Goal: Transaction & Acquisition: Purchase product/service

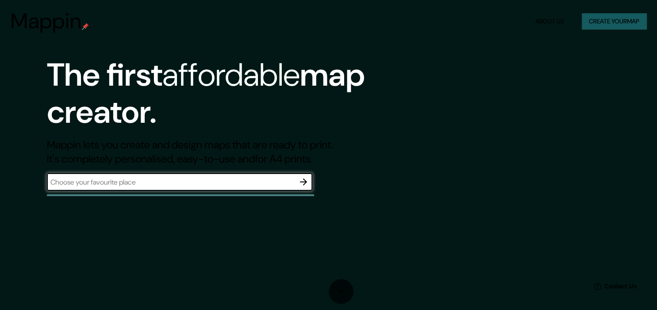
click at [165, 185] on input "text" at bounding box center [171, 182] width 248 height 10
click at [185, 187] on input "text" at bounding box center [171, 182] width 248 height 10
type input "[GEOGRAPHIC_DATA], [GEOGRAPHIC_DATA], [GEOGRAPHIC_DATA]"
click at [302, 184] on icon "button" at bounding box center [303, 182] width 11 height 11
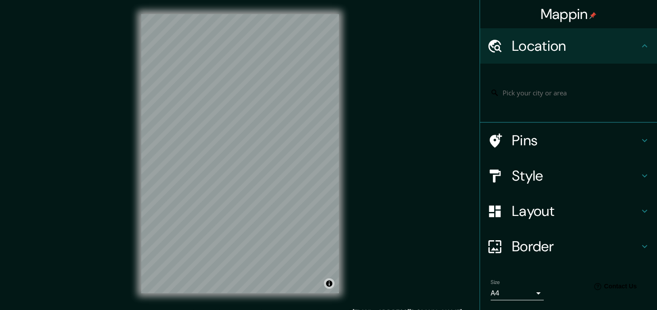
click at [638, 45] on h4 "Location" at bounding box center [575, 46] width 127 height 18
click at [577, 93] on input "Pick your city or area" at bounding box center [572, 93] width 170 height 16
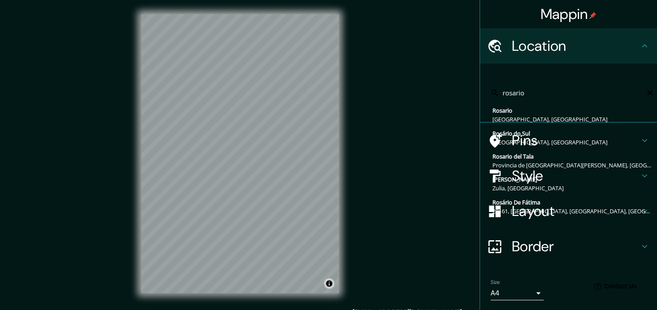
type input "[GEOGRAPHIC_DATA], [GEOGRAPHIC_DATA], [GEOGRAPHIC_DATA]"
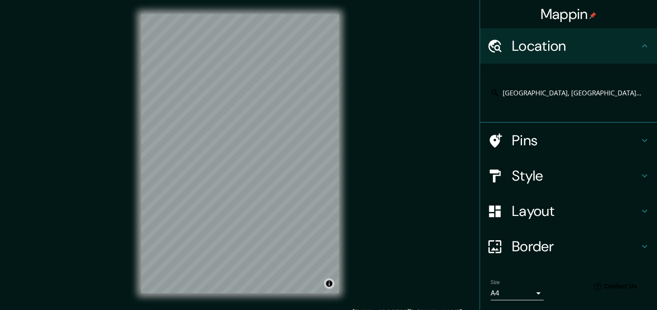
click at [650, 177] on div "Style" at bounding box center [568, 175] width 177 height 35
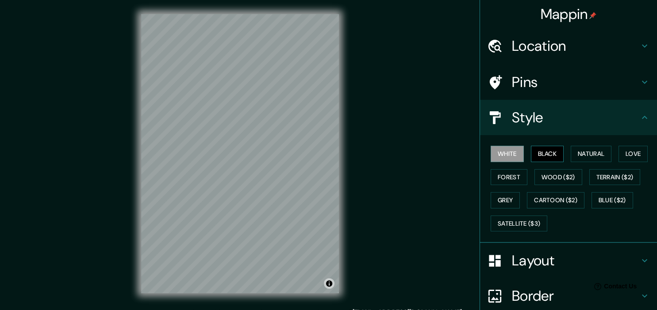
click at [543, 158] on button "Black" at bounding box center [547, 154] width 33 height 16
click at [591, 155] on button "Natural" at bounding box center [591, 154] width 41 height 16
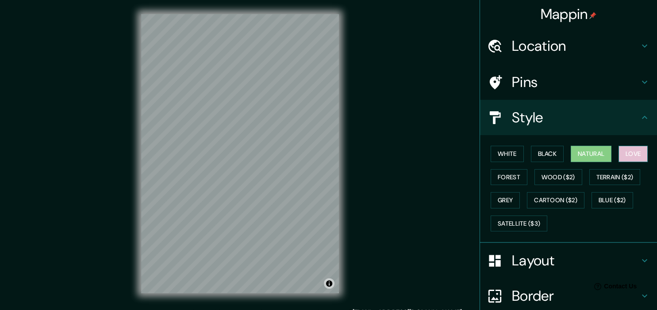
click at [637, 154] on button "Love" at bounding box center [632, 154] width 29 height 16
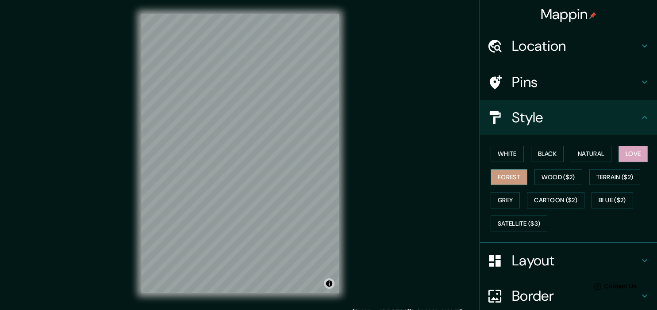
click at [513, 179] on button "Forest" at bounding box center [508, 177] width 37 height 16
click at [556, 175] on button "Wood ($2)" at bounding box center [558, 177] width 48 height 16
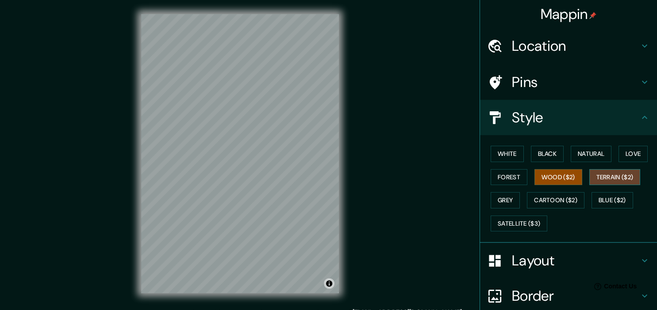
click at [617, 176] on button "Terrain ($2)" at bounding box center [614, 177] width 51 height 16
click at [490, 203] on button "Grey" at bounding box center [504, 200] width 29 height 16
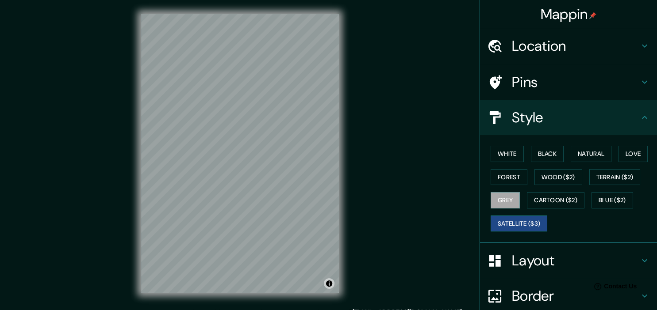
click at [528, 221] on button "Satellite ($3)" at bounding box center [518, 224] width 57 height 16
click at [523, 153] on button "White" at bounding box center [506, 154] width 33 height 16
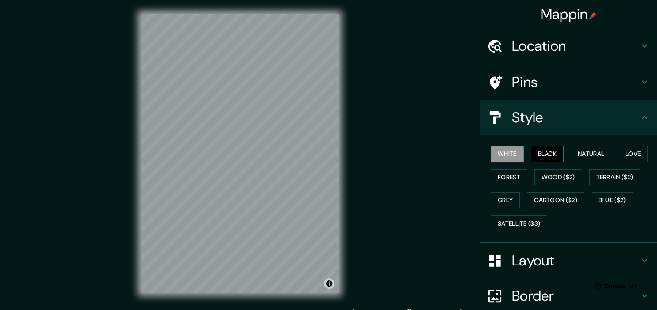
click at [555, 155] on button "Black" at bounding box center [547, 154] width 33 height 16
click at [591, 153] on button "Natural" at bounding box center [591, 154] width 41 height 16
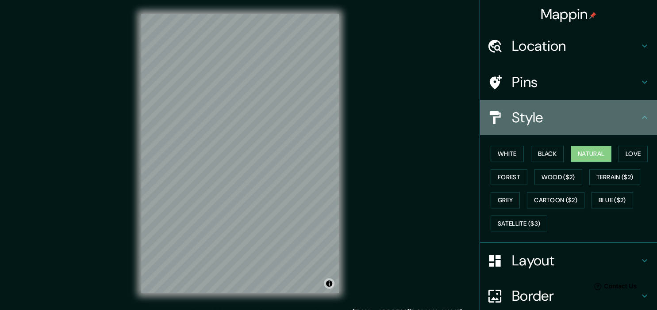
click at [646, 115] on icon at bounding box center [644, 117] width 11 height 11
click at [640, 118] on icon at bounding box center [644, 117] width 11 height 11
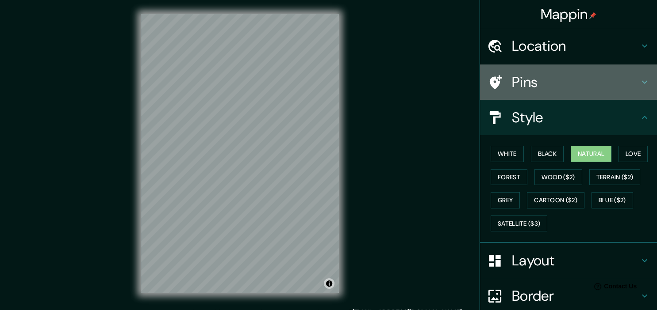
click at [643, 95] on div "Pins" at bounding box center [568, 82] width 177 height 35
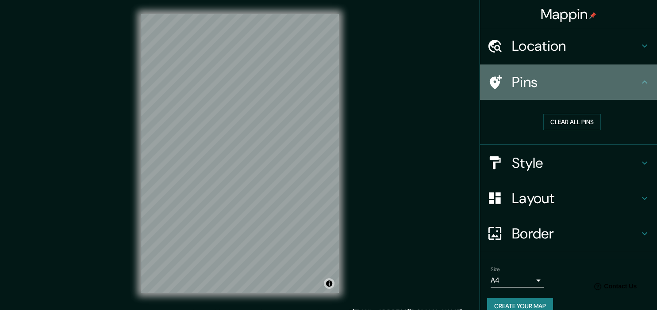
click at [643, 88] on div "Pins" at bounding box center [568, 82] width 177 height 35
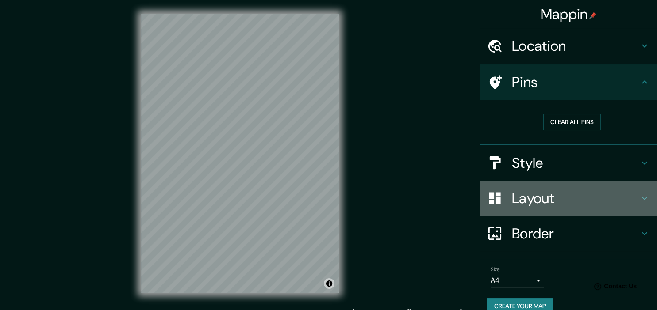
click at [633, 194] on h4 "Layout" at bounding box center [575, 199] width 127 height 18
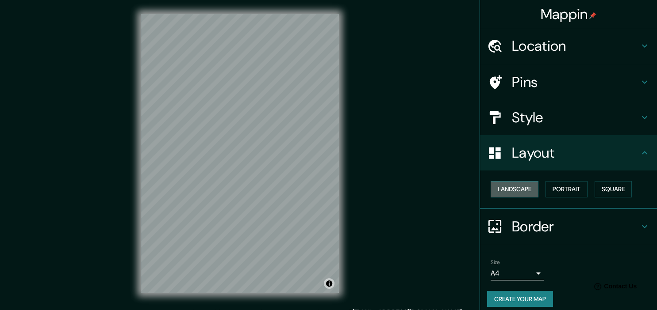
click at [523, 190] on button "Landscape" at bounding box center [514, 189] width 48 height 16
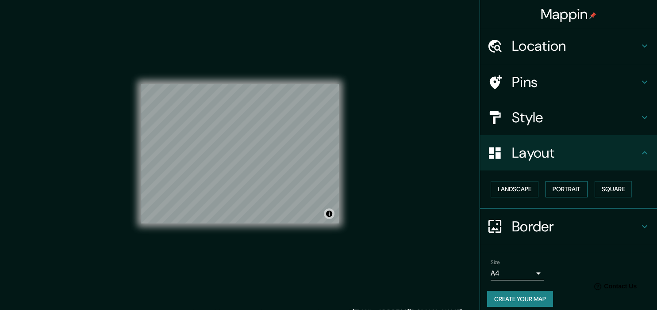
click at [566, 187] on button "Portrait" at bounding box center [566, 189] width 42 height 16
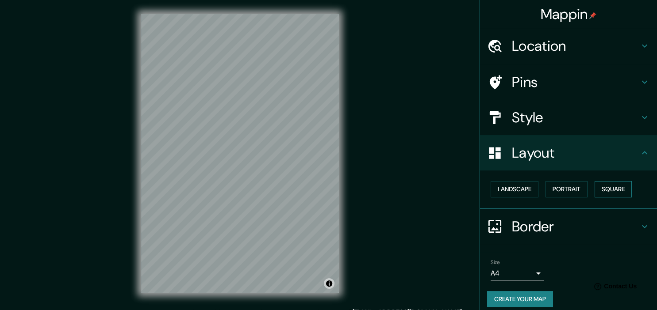
click at [607, 188] on button "Square" at bounding box center [612, 189] width 37 height 16
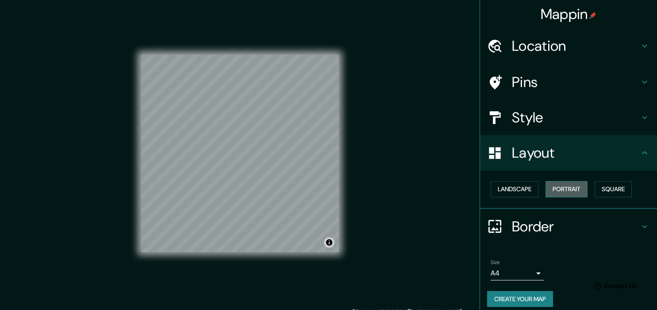
click at [574, 190] on button "Portrait" at bounding box center [566, 189] width 42 height 16
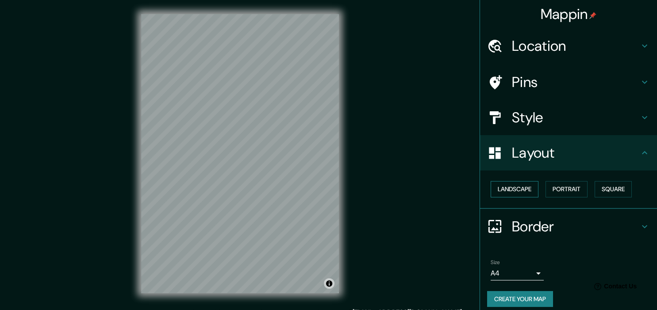
click at [513, 192] on button "Landscape" at bounding box center [514, 189] width 48 height 16
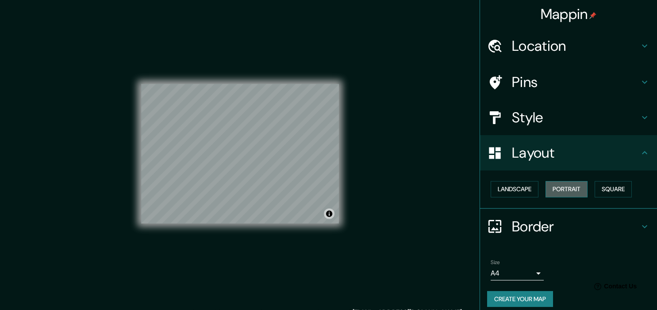
click at [560, 191] on button "Portrait" at bounding box center [566, 189] width 42 height 16
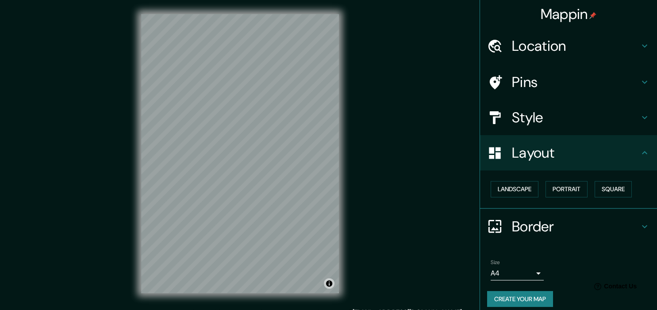
click at [642, 152] on icon at bounding box center [644, 153] width 11 height 11
click at [644, 230] on icon at bounding box center [644, 227] width 11 height 11
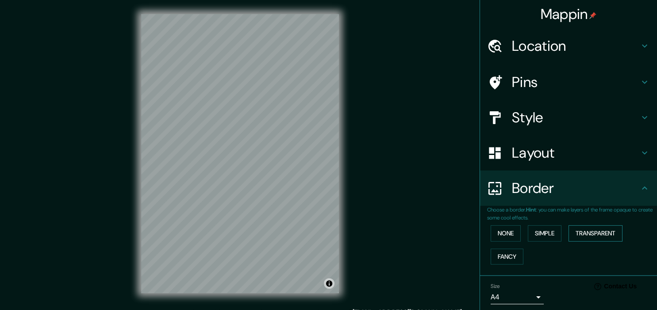
click at [607, 235] on button "Transparent" at bounding box center [595, 234] width 54 height 16
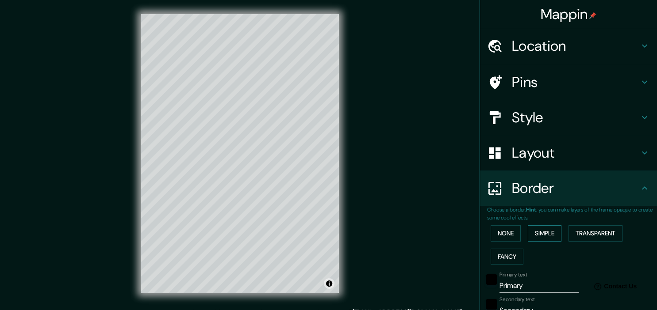
click at [554, 239] on button "Simple" at bounding box center [545, 234] width 34 height 16
click at [519, 256] on button "Fancy" at bounding box center [506, 257] width 33 height 16
click at [546, 237] on button "Simple" at bounding box center [545, 234] width 34 height 16
click at [510, 237] on button "None" at bounding box center [505, 234] width 30 height 16
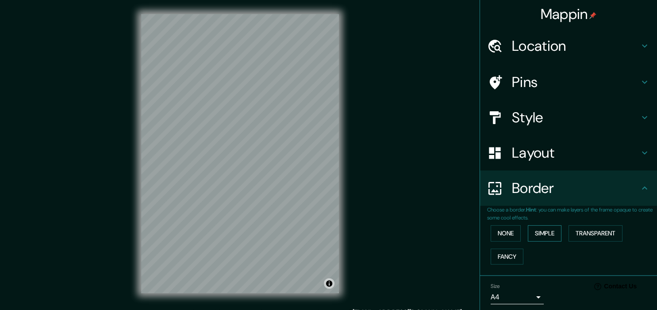
click at [544, 233] on button "Simple" at bounding box center [545, 234] width 34 height 16
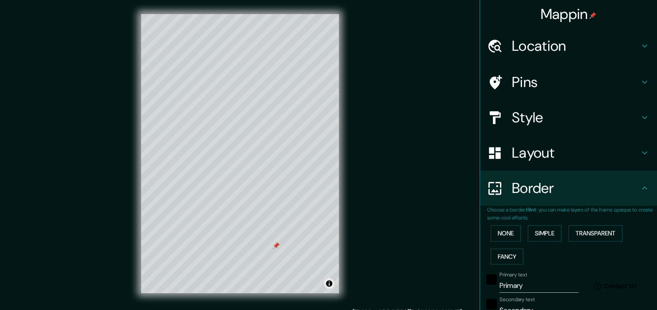
scroll to position [46, 0]
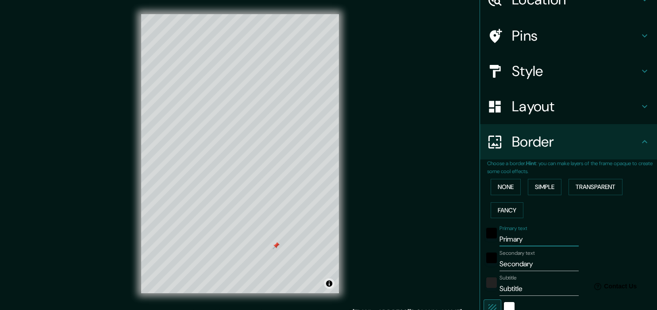
drag, startPoint x: 529, startPoint y: 237, endPoint x: 495, endPoint y: 238, distance: 33.6
click at [499, 238] on input "Primary" at bounding box center [538, 240] width 79 height 14
type input "R"
type input "179"
type input "36"
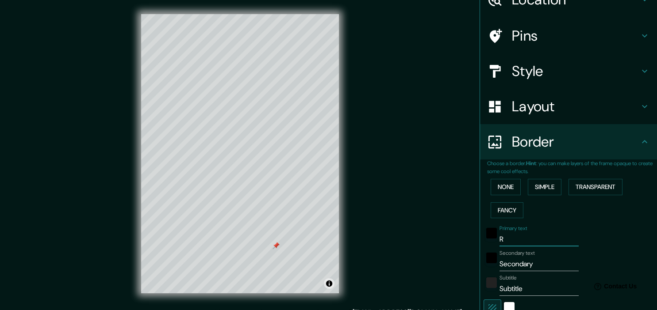
type input "RO"
type input "179"
type input "36"
type input "ROS"
type input "179"
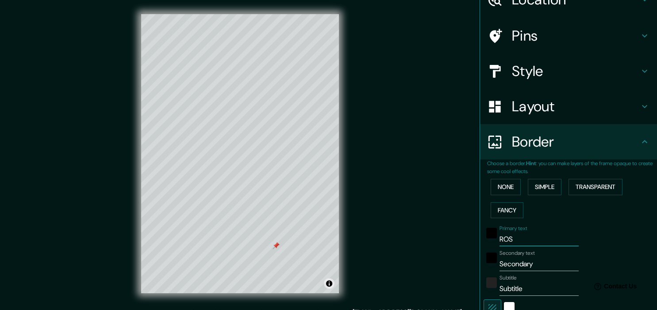
type input "36"
type input "ROSI"
type input "179"
type input "36"
type input "ROS"
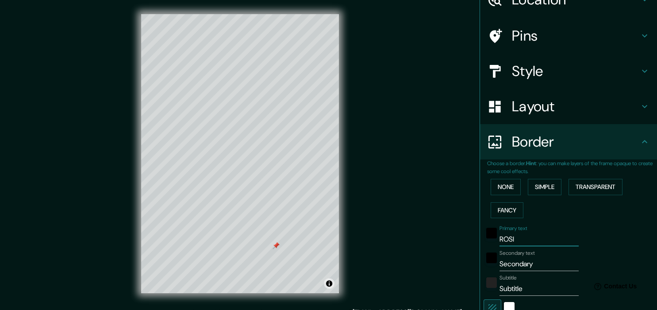
type input "179"
type input "36"
type input "[PERSON_NAME]"
type input "179"
type input "36"
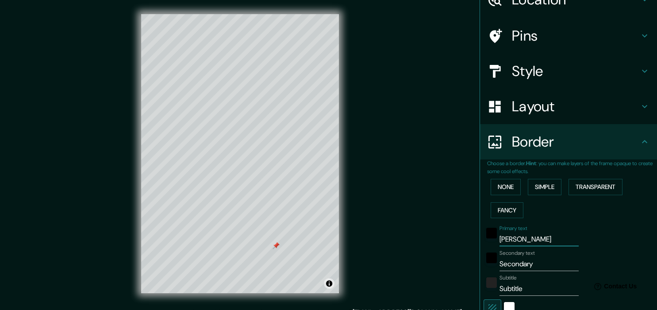
type input "ROSSA"
type input "179"
type input "36"
type input "ROSSAIR"
type input "179"
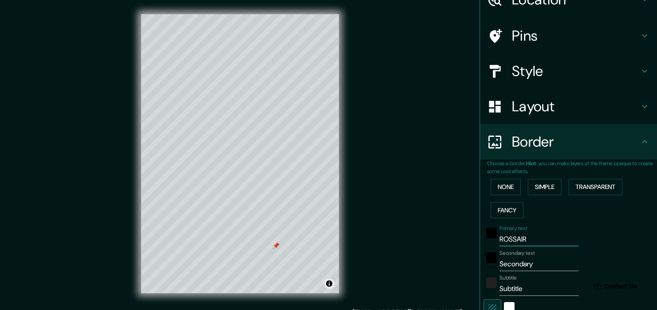
type input "36"
type input "ROSSAI"
type input "179"
type input "36"
type input "ROSSA"
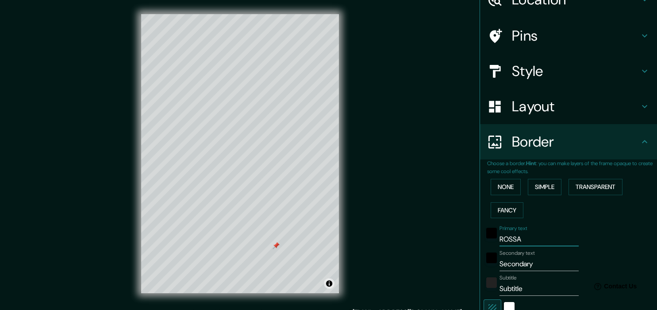
type input "179"
type input "36"
type input "[PERSON_NAME]"
type input "179"
type input "36"
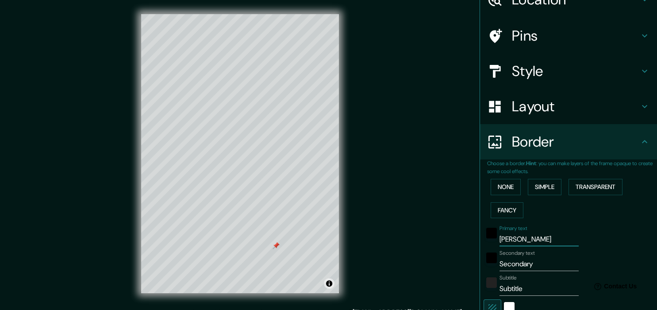
type input "ROS"
type input "179"
type input "36"
type input "ROSR"
type input "179"
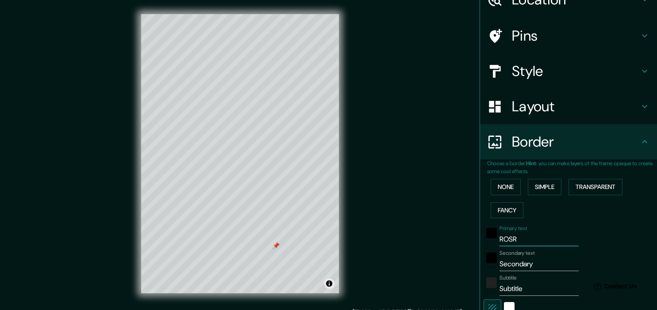
type input "36"
type input "ROSRI"
type input "179"
type input "36"
type input "ROSR"
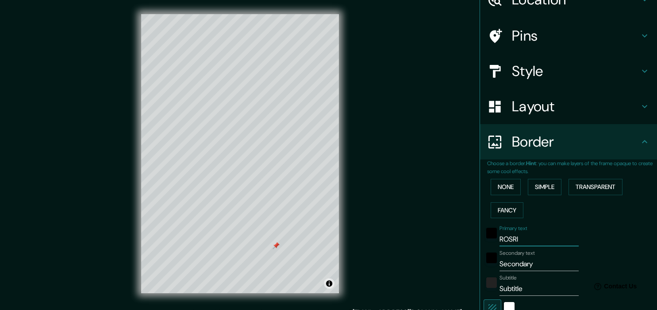
type input "179"
type input "36"
type input "ROS"
type input "179"
type input "36"
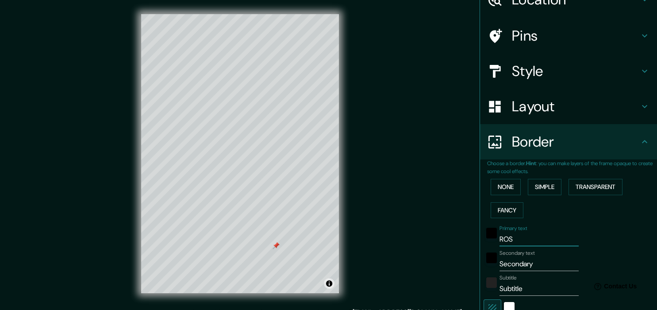
type input "RO"
type input "179"
type input "36"
type input "ROA"
type input "179"
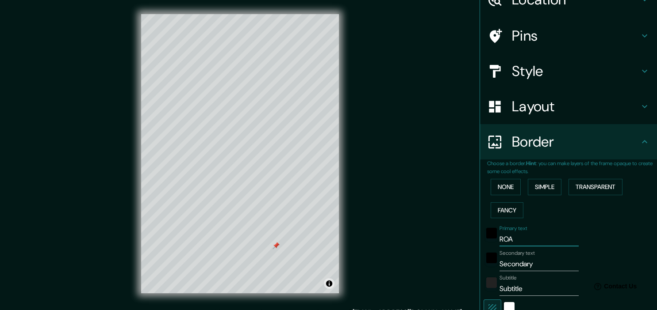
type input "36"
type input "ROAR"
type input "179"
type input "36"
type input "ROA"
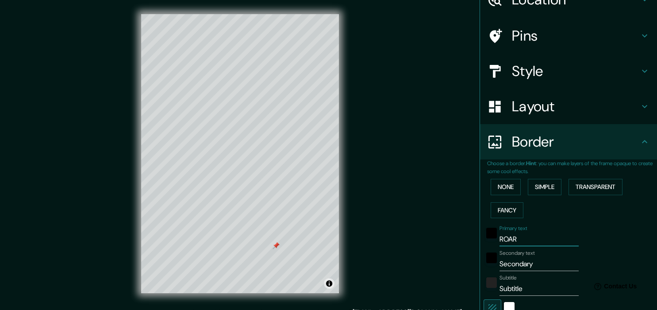
type input "179"
type input "36"
type input "ROAS"
type input "179"
type input "36"
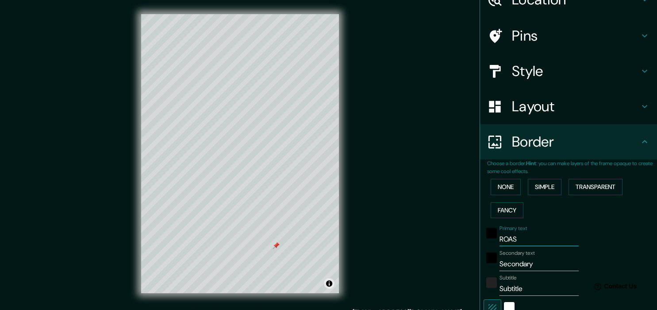
type input "ROA"
type input "179"
type input "36"
type input "RO"
type input "179"
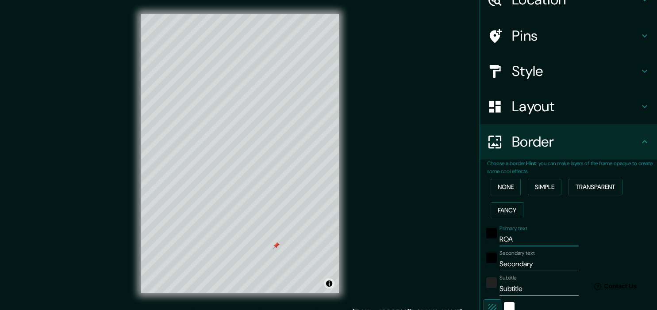
type input "36"
type input "ROS"
type input "179"
type input "36"
type input "[PERSON_NAME]"
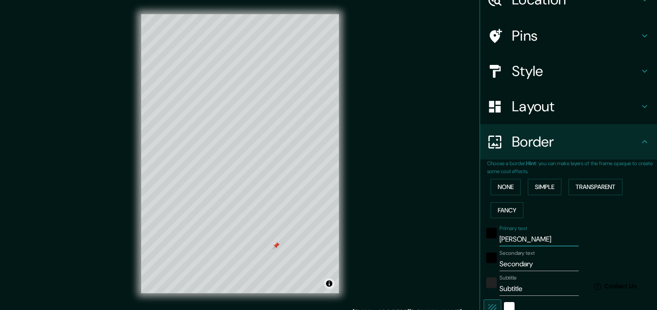
type input "179"
type input "36"
type input "[PERSON_NAME]"
type input "179"
type input "36"
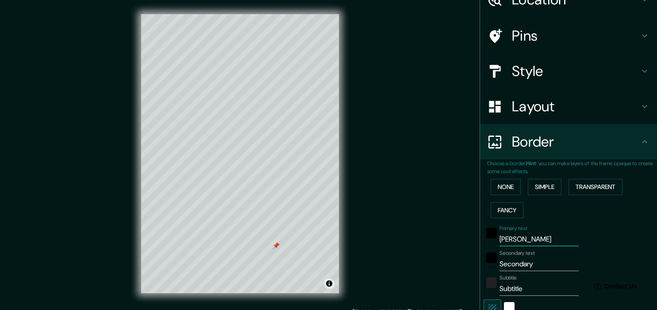
type input "ROSARI"
type input "179"
type input "36"
type input "[PERSON_NAME]"
type input "179"
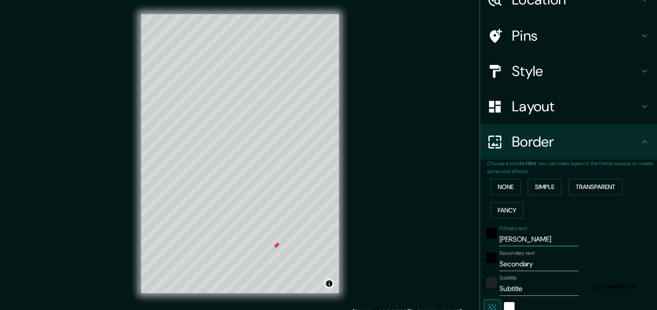
type input "36"
type input "[PERSON_NAME]"
click at [538, 263] on input "Secondary" at bounding box center [538, 264] width 79 height 14
type input "R"
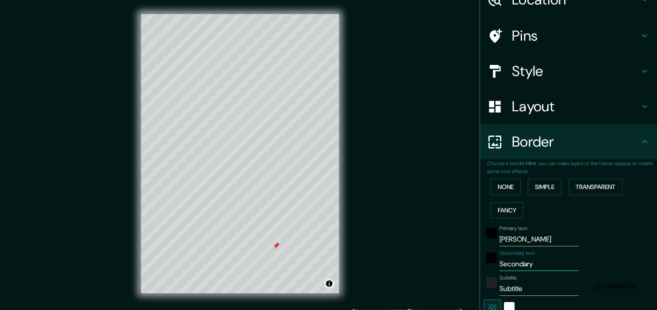
type input "179"
type input "36"
type input "RE"
type input "179"
type input "36"
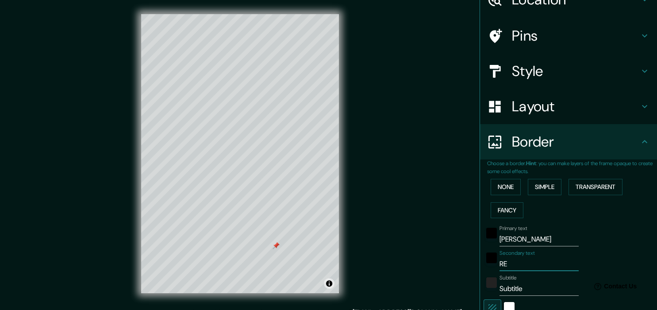
type input "REG"
type input "179"
type input "36"
type input "REGI"
type input "179"
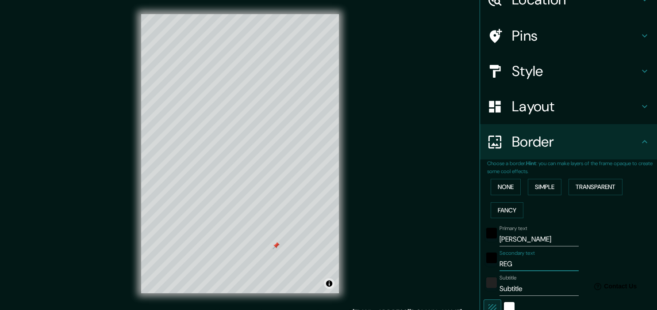
type input "36"
type input "REGIO"
type input "179"
type input "36"
type input "REGION"
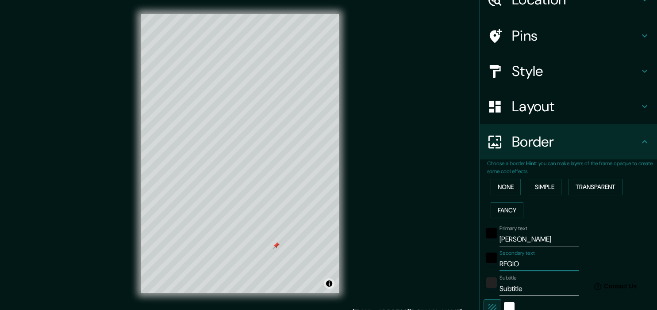
type input "179"
type input "36"
type input "REGION"
type input "179"
type input "36"
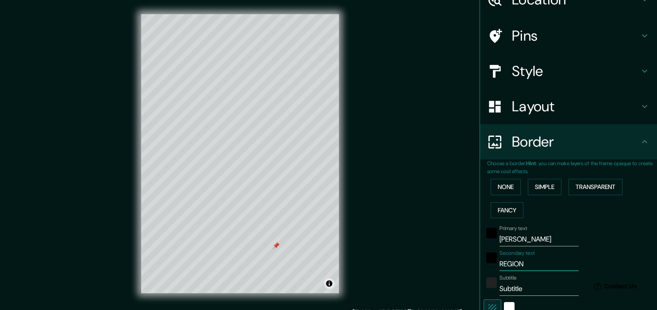
type input "REGION 2"
type input "179"
type input "36"
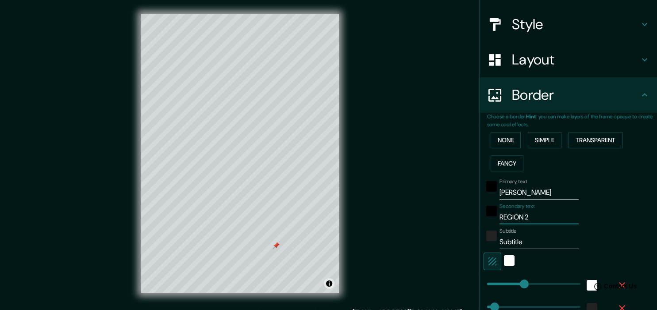
type input "REGION 2"
click at [528, 241] on input "Subtitle" at bounding box center [538, 242] width 79 height 14
type input "P"
type input "179"
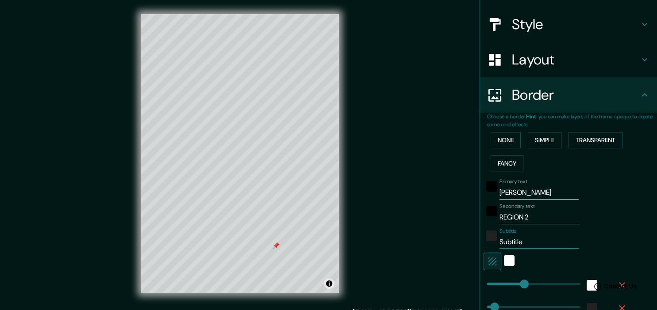
type input "36"
type input "PO"
type input "179"
type input "36"
type input "POL"
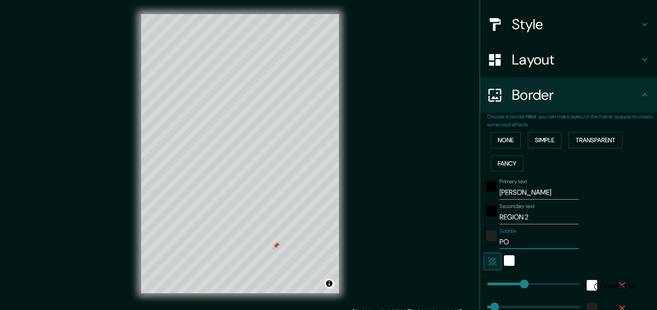
type input "179"
type input "36"
type input "POLIC"
type input "179"
type input "36"
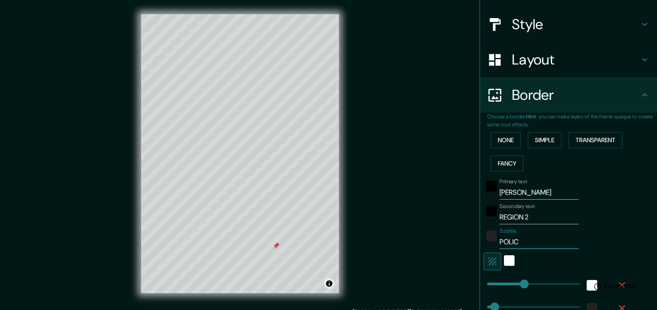
type input "POLICI"
type input "179"
type input "36"
type input "POLICIA"
type input "179"
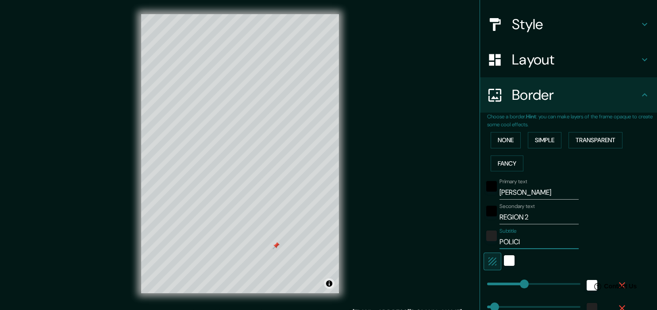
type input "36"
type input "POLICIA D"
type input "179"
type input "36"
type input "POLICIA DE"
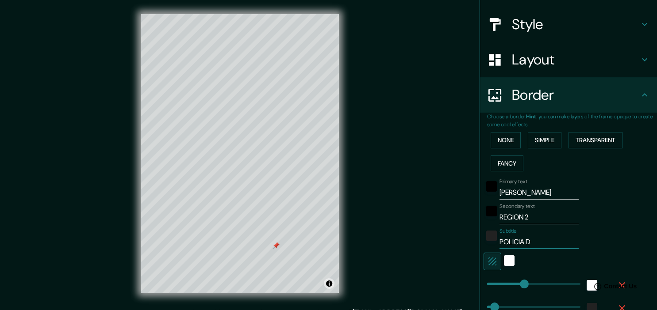
type input "179"
type input "36"
type input "POLICIA DE"
type input "179"
type input "36"
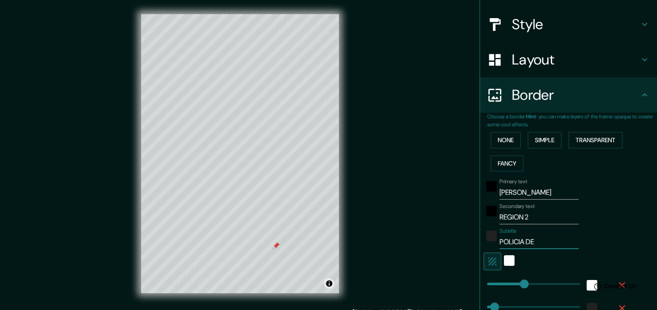
type input "POLICIA DE I"
type input "179"
type input "36"
type input "POLICIA DE INV"
type input "179"
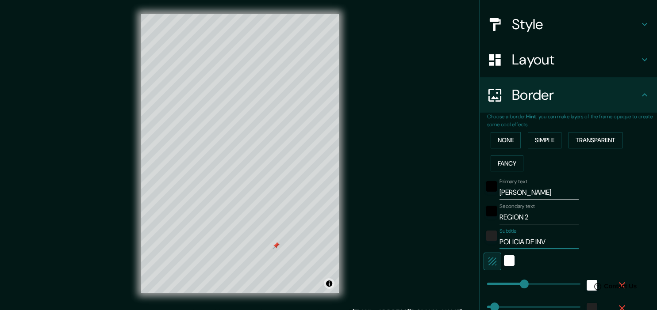
type input "36"
type input "POLICIA DE INVE"
type input "179"
type input "36"
type input "POLICIA DE INVES"
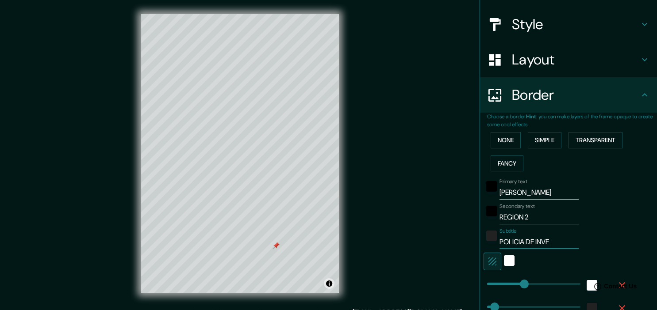
type input "179"
type input "36"
type input "POLICIA DE INVESTI"
type input "179"
type input "36"
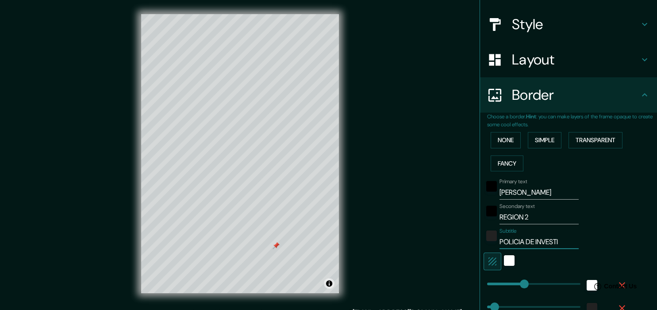
type input "POLICIA DE INVESTIG"
type input "179"
type input "36"
type input "POLICIA DE INVESTIGA"
type input "179"
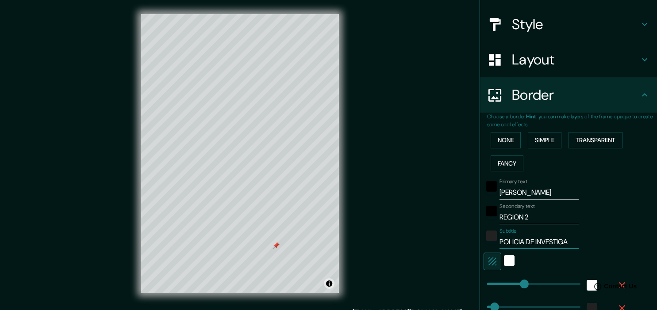
type input "36"
type input "POLICIA DE INVESTIGACIO"
type input "179"
type input "36"
type input "POLICIA DE INVESTIGACION"
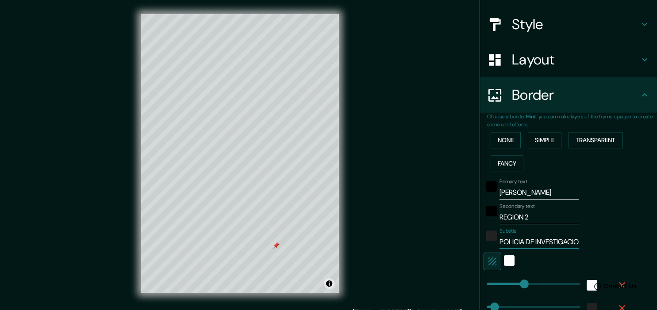
type input "179"
type input "36"
type input "POLICIA DE INVESTIGACIONE"
type input "179"
type input "36"
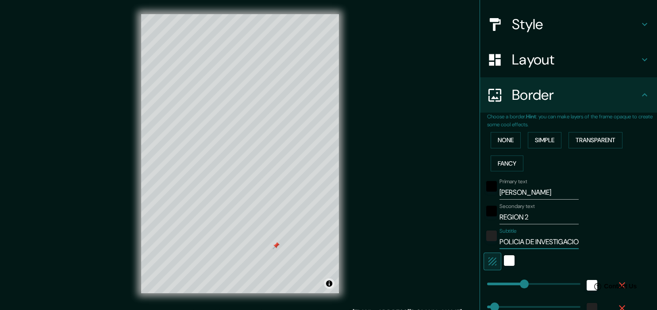
type input "POLICIA DE INVESTIGACIONES"
type input "179"
type input "36"
type input "POLICIA DE INVESTIGACIONES"
click at [563, 218] on input "REGION 2" at bounding box center [538, 218] width 79 height 14
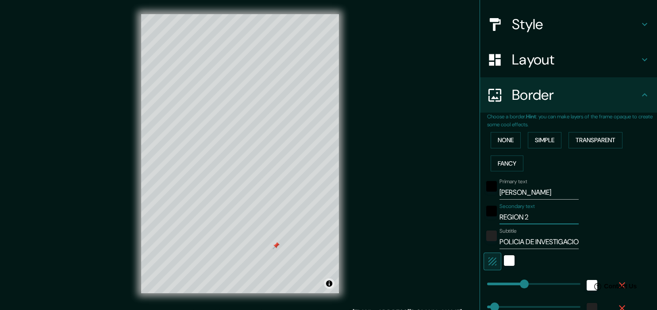
type input "REGION 2"
type input "179"
type input "36"
type input "REGION 2 -"
type input "179"
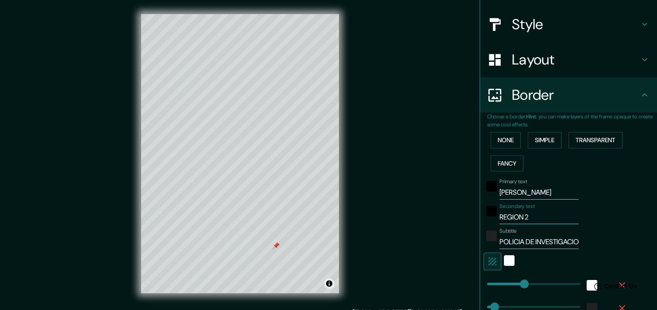
type input "36"
type input "REGION 2 -"
type input "179"
type input "36"
type input "REGION 2 - DO"
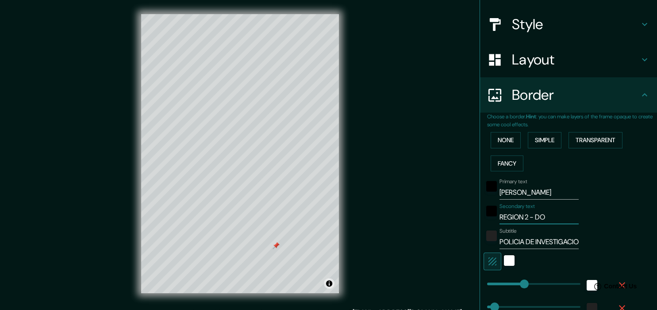
type input "179"
type input "36"
type input "REGION 2 - DOI"
type input "179"
type input "36"
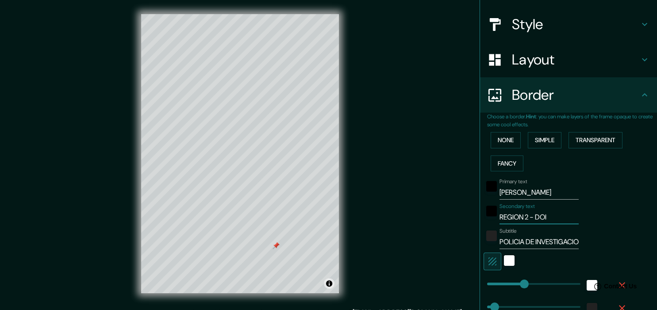
drag, startPoint x: 569, startPoint y: 217, endPoint x: 485, endPoint y: 217, distance: 84.0
click at [499, 217] on input "REGION 2 - DOI" at bounding box center [538, 218] width 79 height 14
type input "D"
type input "179"
type input "36"
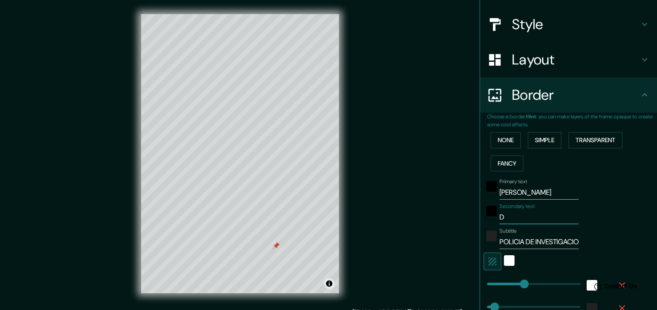
type input "DO"
type input "179"
type input "36"
type input "DOI"
type input "179"
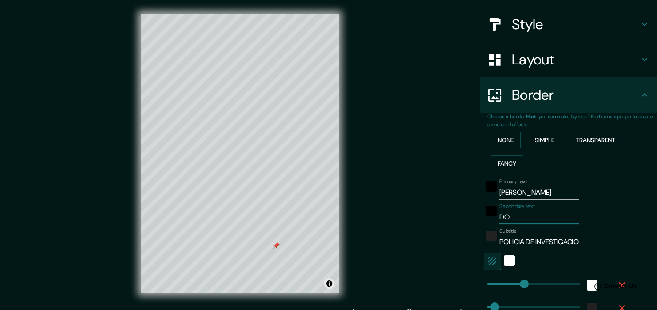
type input "36"
type input "DO"
type input "179"
type input "36"
drag, startPoint x: 274, startPoint y: 245, endPoint x: 237, endPoint y: 205, distance: 54.5
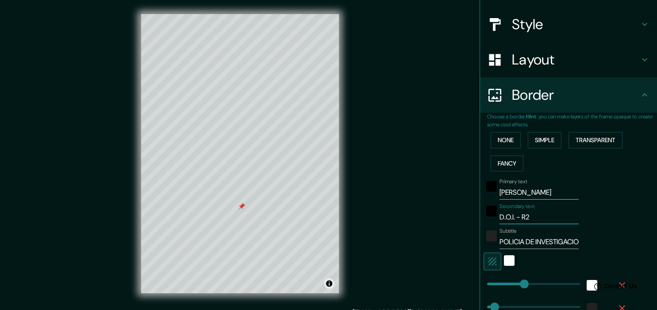
click at [238, 205] on div at bounding box center [241, 206] width 7 height 7
click at [253, 234] on div at bounding box center [251, 235] width 7 height 7
click at [602, 142] on button "Transparent" at bounding box center [595, 140] width 54 height 16
click at [547, 144] on button "Simple" at bounding box center [545, 140] width 34 height 16
click at [581, 138] on button "Transparent" at bounding box center [595, 140] width 54 height 16
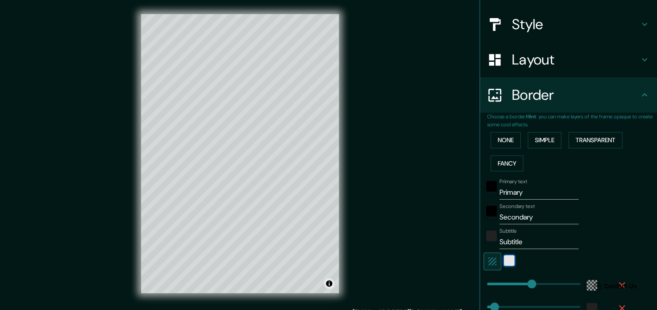
click at [509, 257] on div "white" at bounding box center [509, 261] width 11 height 11
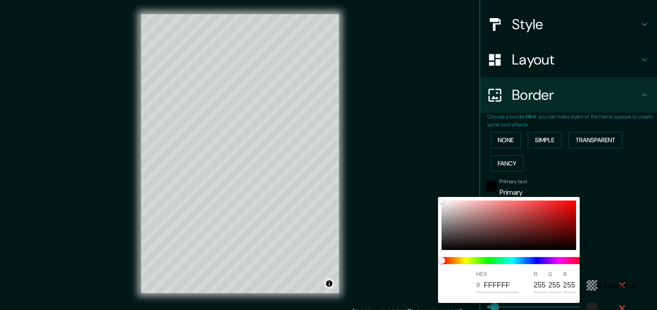
click at [620, 263] on div at bounding box center [328, 155] width 657 height 310
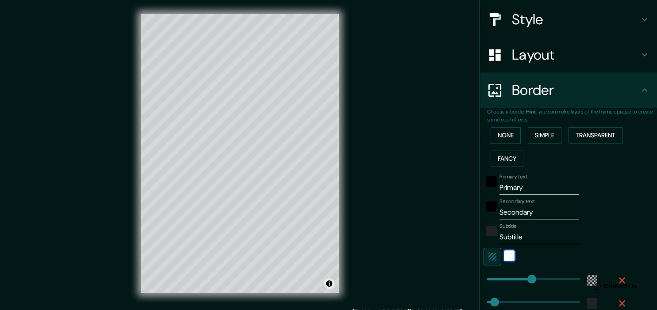
scroll to position [145, 0]
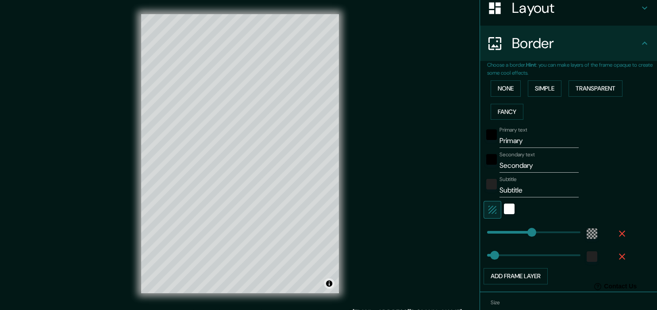
click at [529, 142] on input "Primary" at bounding box center [538, 141] width 79 height 14
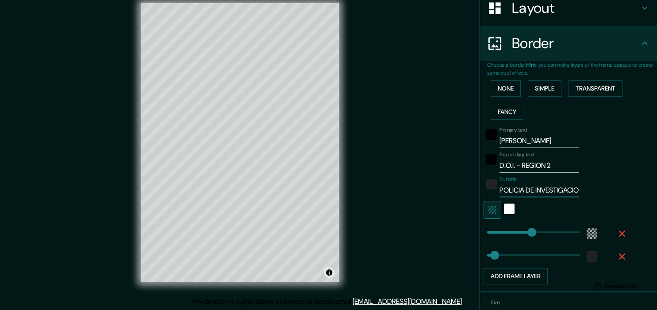
scroll to position [191, 0]
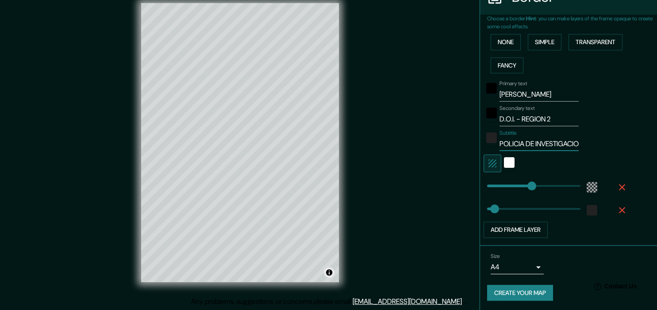
click at [536, 267] on body "Mappin Location [GEOGRAPHIC_DATA], [GEOGRAPHIC_DATA], [GEOGRAPHIC_DATA] Pins St…" at bounding box center [328, 144] width 657 height 310
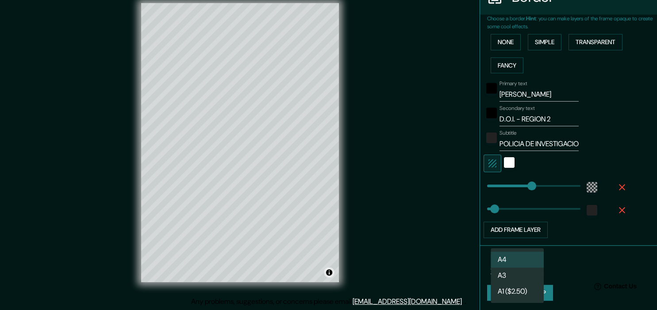
click at [588, 264] on div at bounding box center [328, 155] width 657 height 310
click at [533, 264] on body "Mappin Location [GEOGRAPHIC_DATA], [GEOGRAPHIC_DATA], [GEOGRAPHIC_DATA] Pins St…" at bounding box center [328, 144] width 657 height 310
click at [517, 279] on li "A3" at bounding box center [516, 276] width 53 height 16
click at [533, 289] on button "Create your map" at bounding box center [520, 293] width 66 height 16
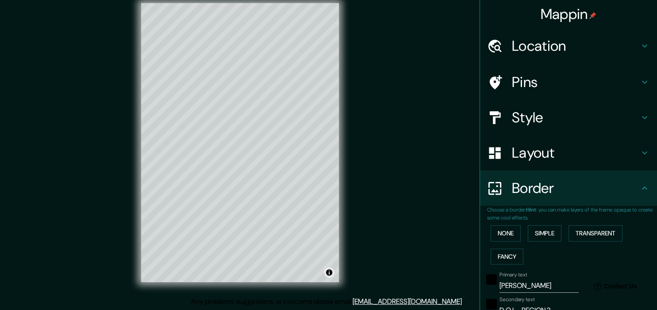
scroll to position [140, 0]
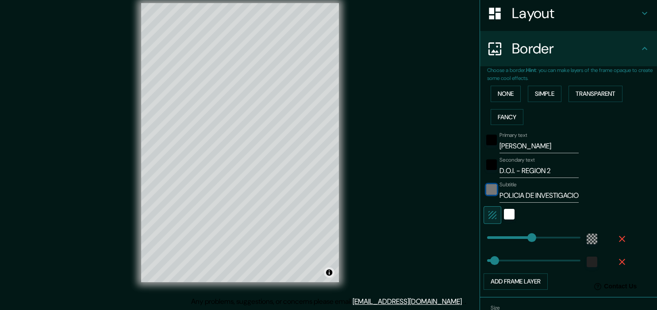
click at [492, 190] on div "color-222222" at bounding box center [491, 189] width 11 height 11
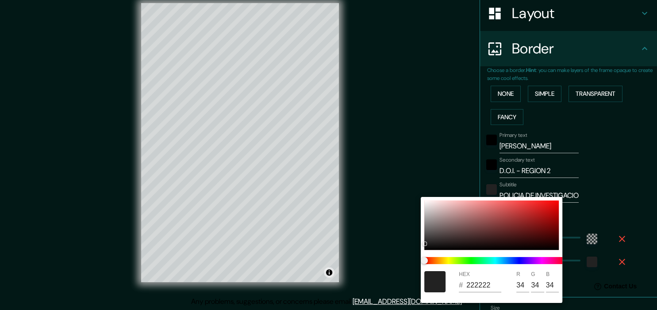
click at [473, 257] on div at bounding box center [495, 261] width 149 height 14
click at [479, 264] on span at bounding box center [495, 260] width 142 height 7
click at [490, 263] on span at bounding box center [495, 260] width 142 height 7
click at [504, 260] on span at bounding box center [495, 260] width 142 height 7
click at [516, 260] on span at bounding box center [495, 260] width 142 height 7
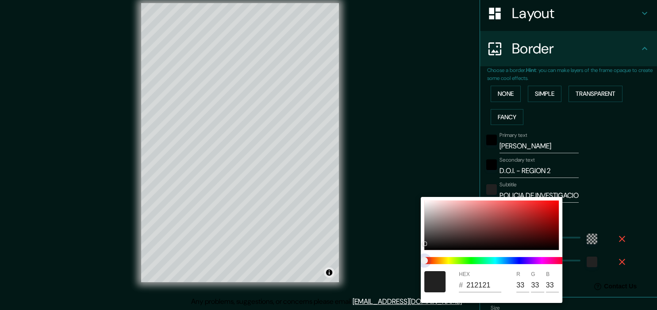
click at [528, 260] on span at bounding box center [495, 260] width 142 height 7
click at [611, 215] on div at bounding box center [328, 155] width 657 height 310
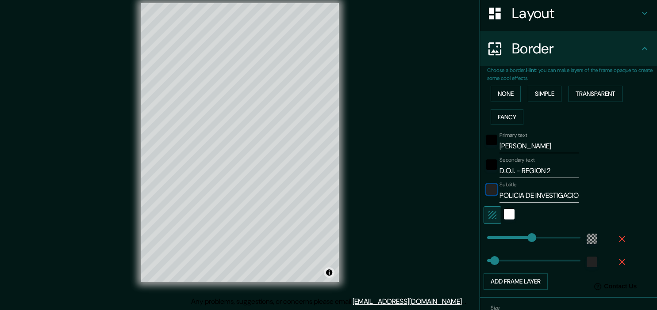
scroll to position [191, 0]
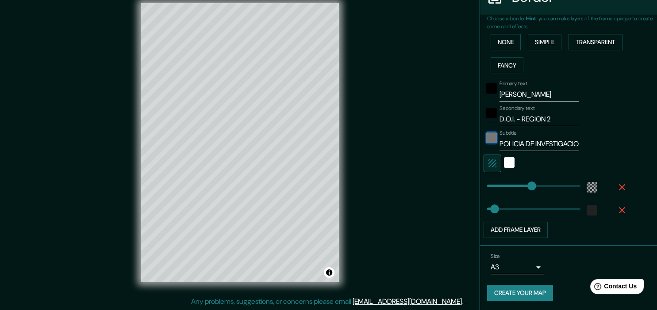
click at [494, 140] on div "color-212121" at bounding box center [491, 138] width 11 height 11
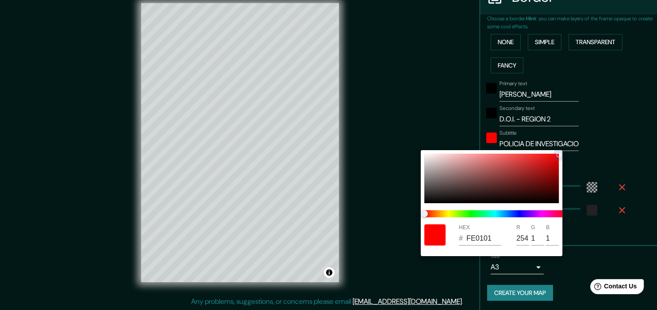
drag, startPoint x: 555, startPoint y: 158, endPoint x: 558, endPoint y: 154, distance: 5.3
click at [558, 154] on div at bounding box center [491, 179] width 134 height 50
click at [618, 161] on div at bounding box center [328, 155] width 657 height 310
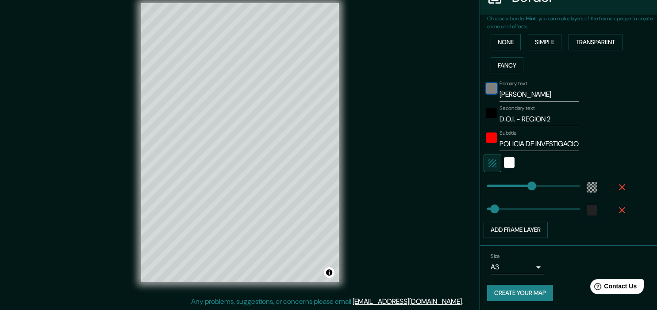
click at [493, 84] on div "black" at bounding box center [491, 88] width 11 height 11
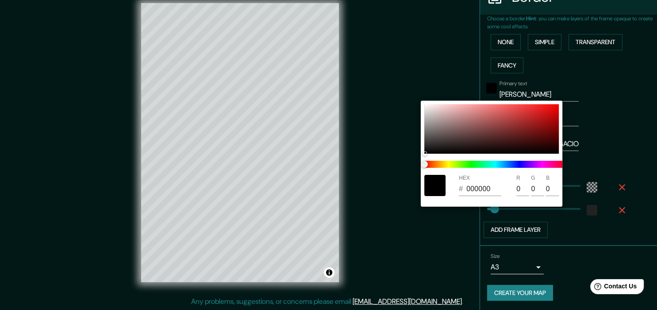
drag, startPoint x: 555, startPoint y: 103, endPoint x: 559, endPoint y: 104, distance: 4.9
click at [559, 104] on div "HEX # 000000 R 0 G 0 B 0" at bounding box center [492, 154] width 142 height 106
click at [558, 104] on div at bounding box center [491, 129] width 134 height 50
drag, startPoint x: 554, startPoint y: 105, endPoint x: 549, endPoint y: 109, distance: 6.3
click at [549, 109] on div at bounding box center [491, 129] width 134 height 50
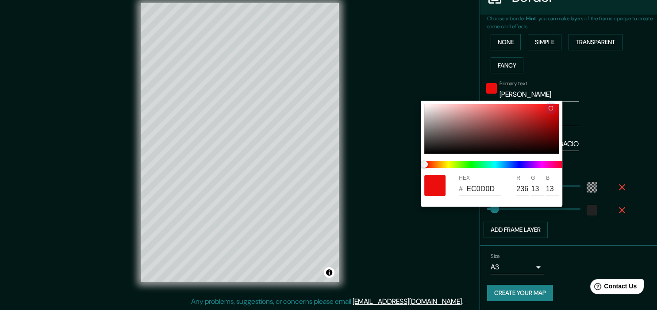
click at [551, 108] on div at bounding box center [551, 109] width 4 height 4
click at [625, 90] on div at bounding box center [328, 155] width 657 height 310
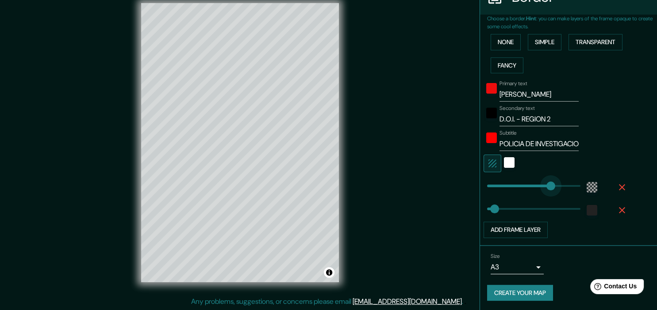
drag, startPoint x: 533, startPoint y: 187, endPoint x: 552, endPoint y: 187, distance: 18.6
drag, startPoint x: 552, startPoint y: 187, endPoint x: 535, endPoint y: 187, distance: 16.8
click at [585, 230] on div "Add frame layer" at bounding box center [555, 230] width 145 height 16
click at [594, 211] on div "color-222222" at bounding box center [591, 210] width 11 height 11
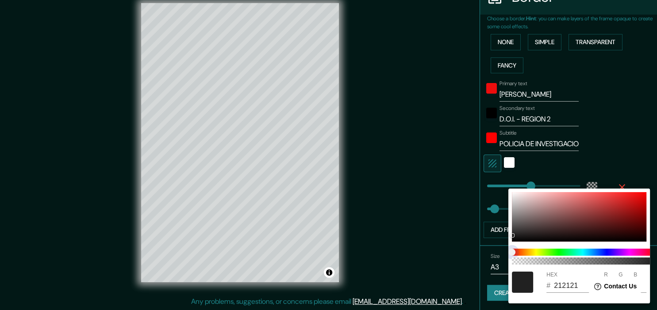
click at [515, 252] on span "color slider" at bounding box center [511, 252] width 7 height 7
drag, startPoint x: 515, startPoint y: 252, endPoint x: 519, endPoint y: 253, distance: 4.5
click at [523, 253] on span at bounding box center [583, 252] width 142 height 7
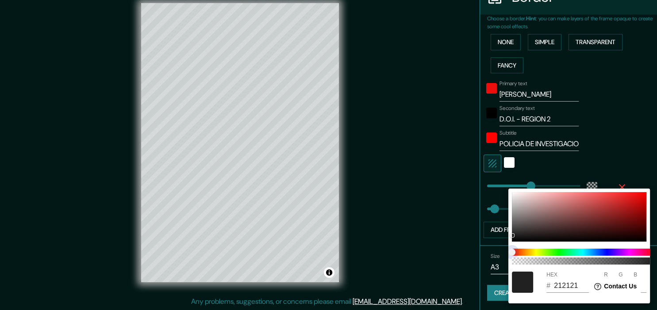
drag, startPoint x: 512, startPoint y: 252, endPoint x: 521, endPoint y: 252, distance: 8.4
click at [515, 252] on span "color slider" at bounding box center [511, 252] width 7 height 7
click at [646, 199] on div at bounding box center [579, 217] width 134 height 50
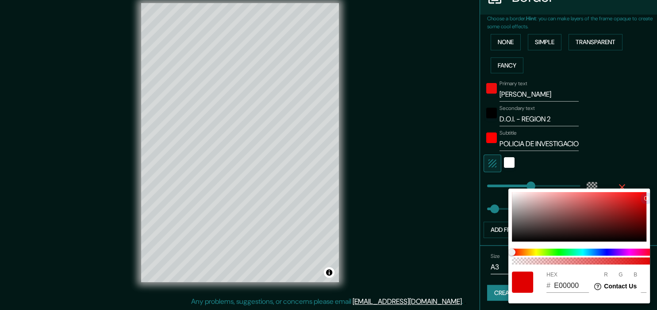
click at [643, 195] on div at bounding box center [579, 217] width 134 height 50
click at [644, 157] on div at bounding box center [328, 155] width 657 height 310
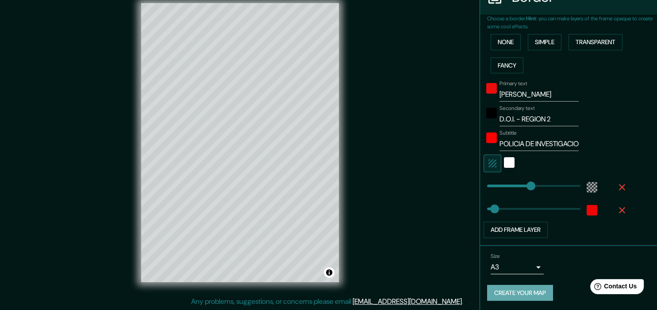
click at [526, 289] on button "Create your map" at bounding box center [520, 293] width 66 height 16
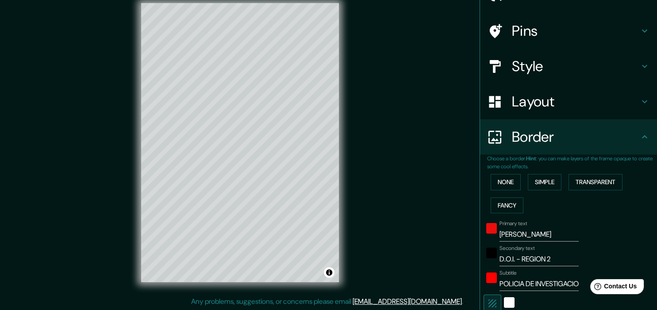
scroll to position [0, 0]
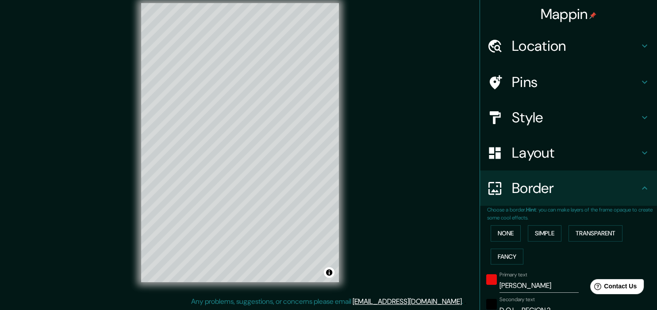
click at [421, 195] on div "Mappin Location [GEOGRAPHIC_DATA], [GEOGRAPHIC_DATA], [GEOGRAPHIC_DATA] Pins St…" at bounding box center [328, 150] width 657 height 322
click at [327, 274] on button "Toggle attribution" at bounding box center [329, 273] width 11 height 11
click at [327, 273] on button "Toggle attribution" at bounding box center [329, 273] width 11 height 11
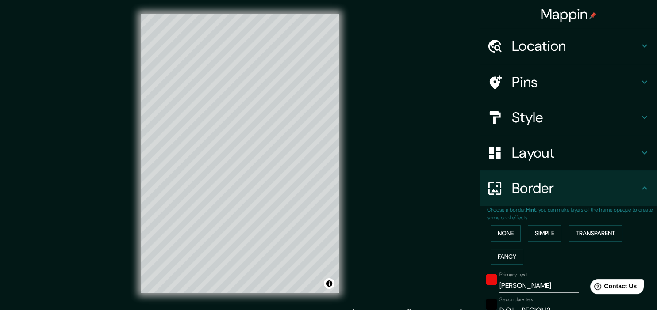
click at [479, 91] on div "Mappin Location [GEOGRAPHIC_DATA], [GEOGRAPHIC_DATA], [GEOGRAPHIC_DATA] Pins St…" at bounding box center [328, 161] width 657 height 322
click at [574, 11] on h4 "Mappin" at bounding box center [568, 14] width 56 height 18
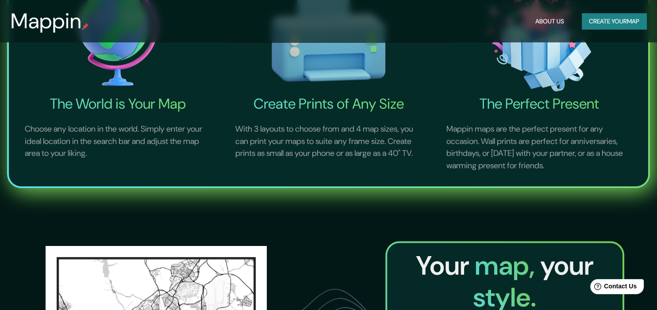
scroll to position [46, 0]
